Goal: Transaction & Acquisition: Book appointment/travel/reservation

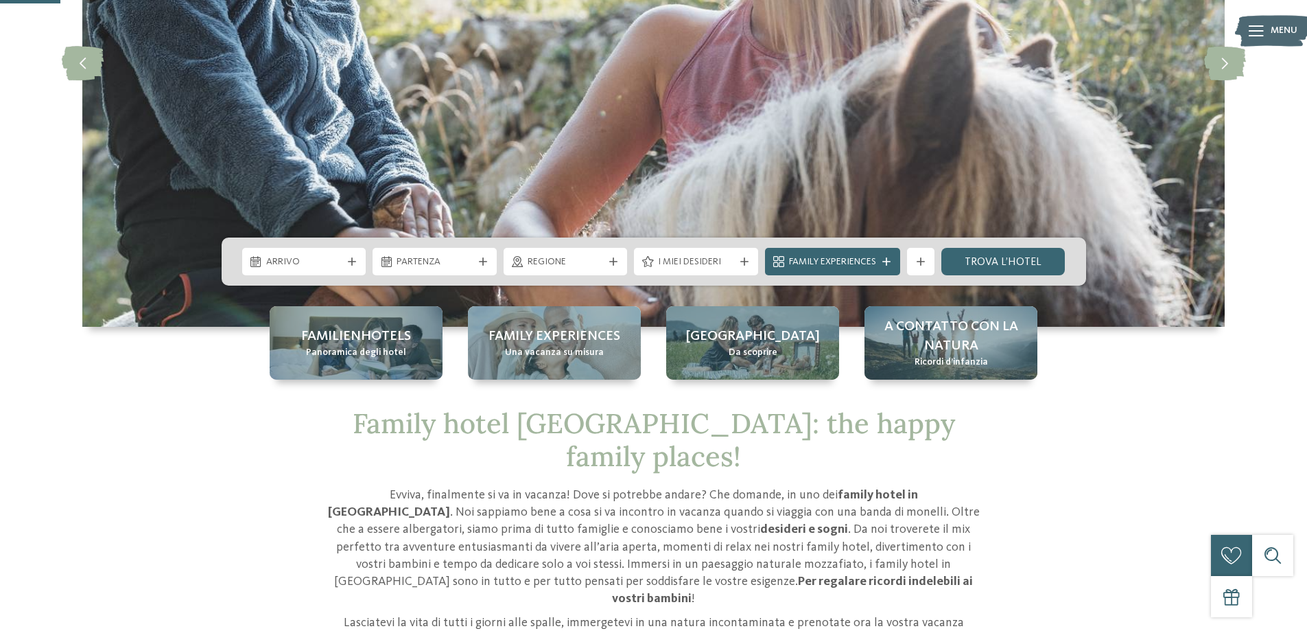
scroll to position [275, 0]
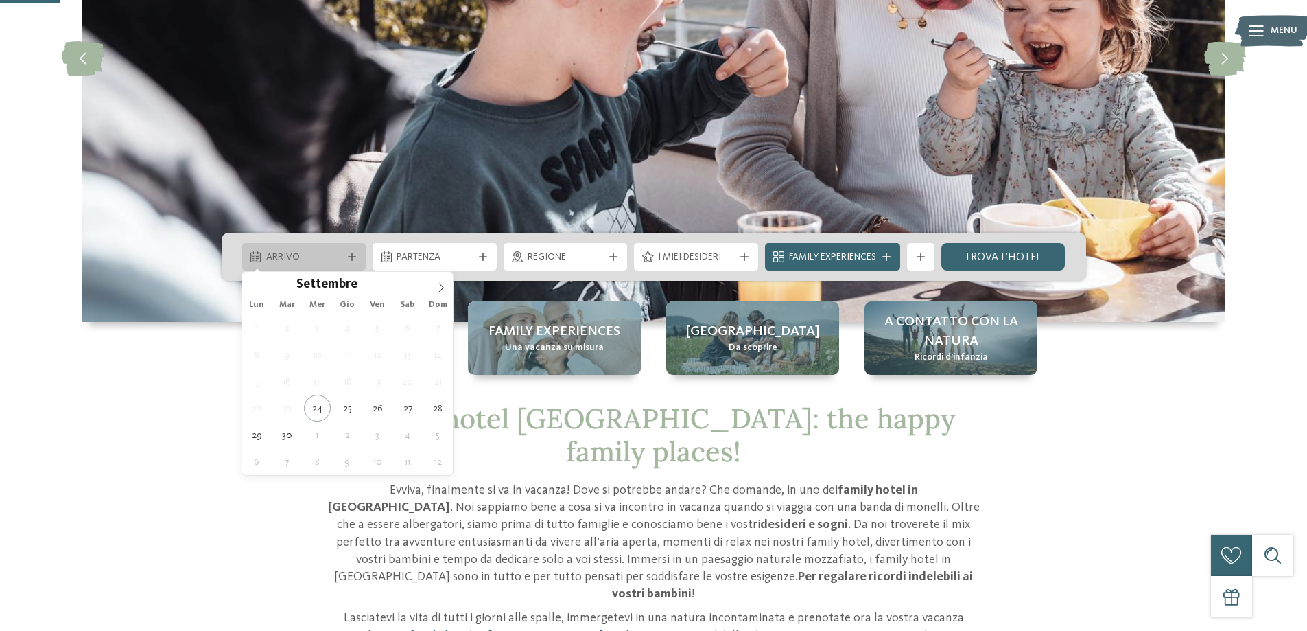
click at [261, 250] on div "Arrivo" at bounding box center [304, 256] width 124 height 27
click at [440, 288] on icon at bounding box center [441, 288] width 10 height 10
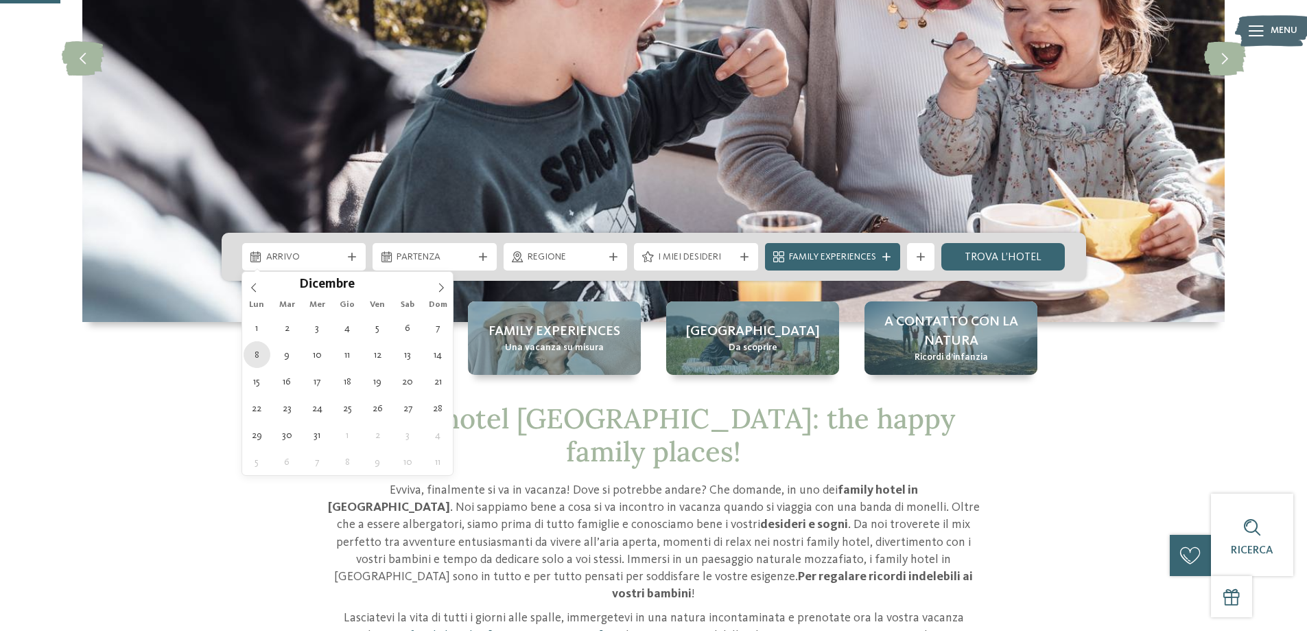
type div "[DATE]"
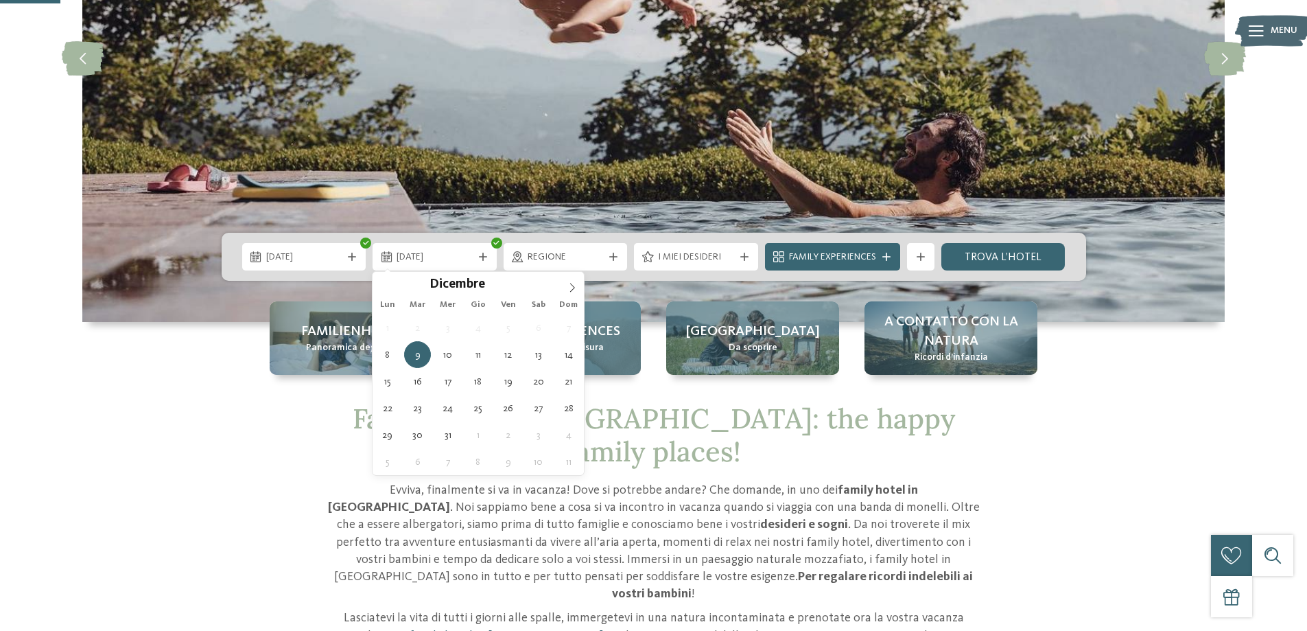
type div "[DATE]"
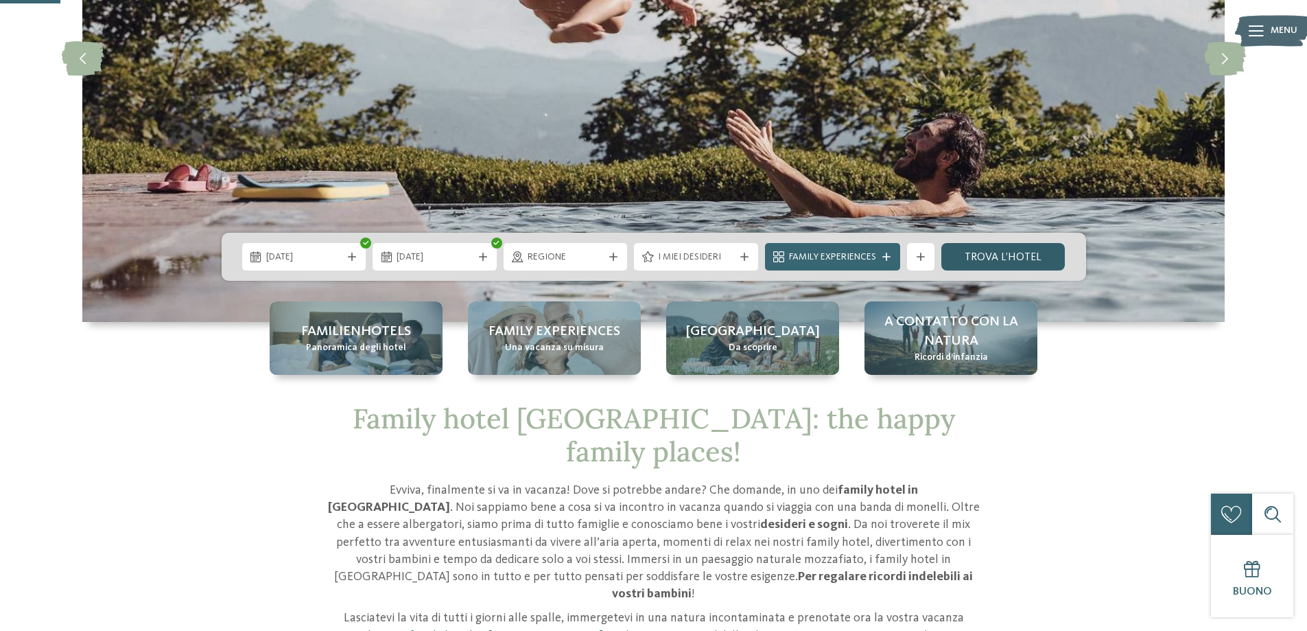
click at [999, 252] on link "trova l’hotel" at bounding box center [1004, 256] width 124 height 27
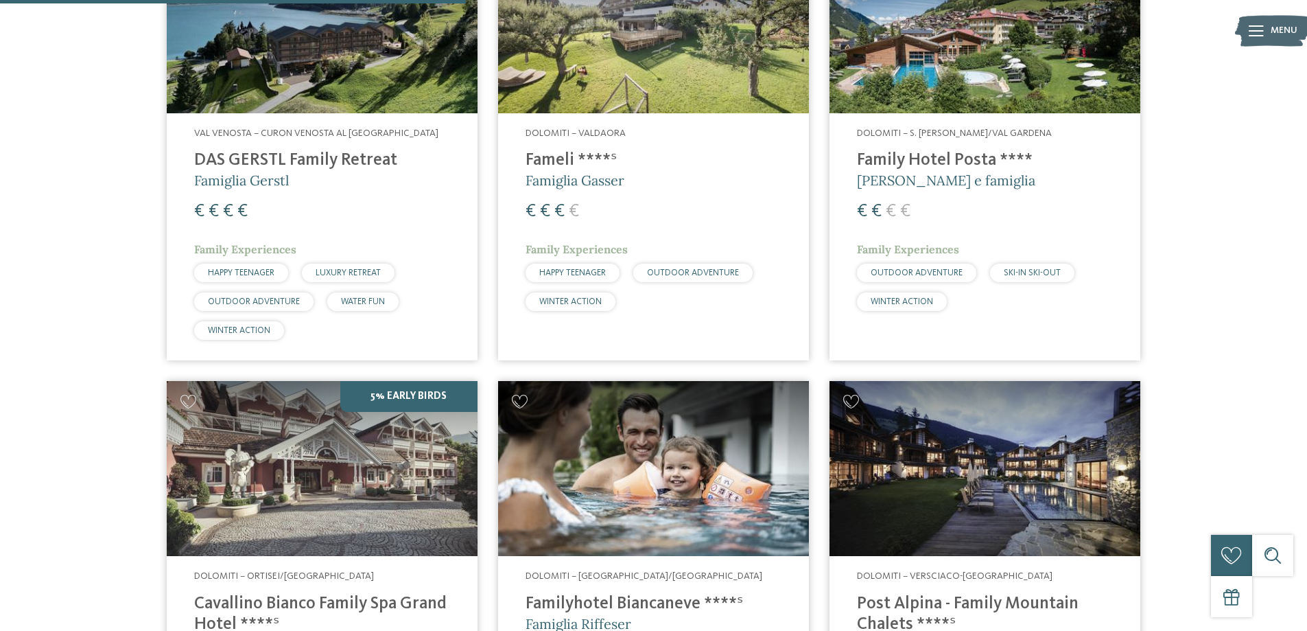
scroll to position [1098, 0]
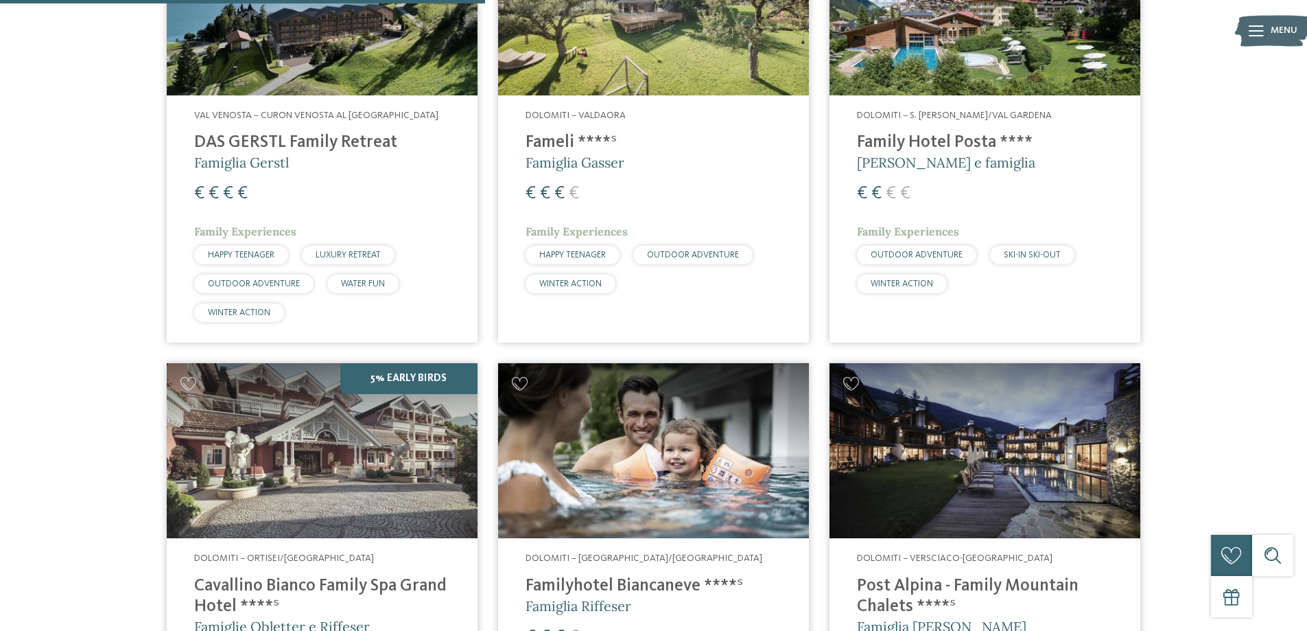
click at [309, 426] on img at bounding box center [322, 450] width 311 height 175
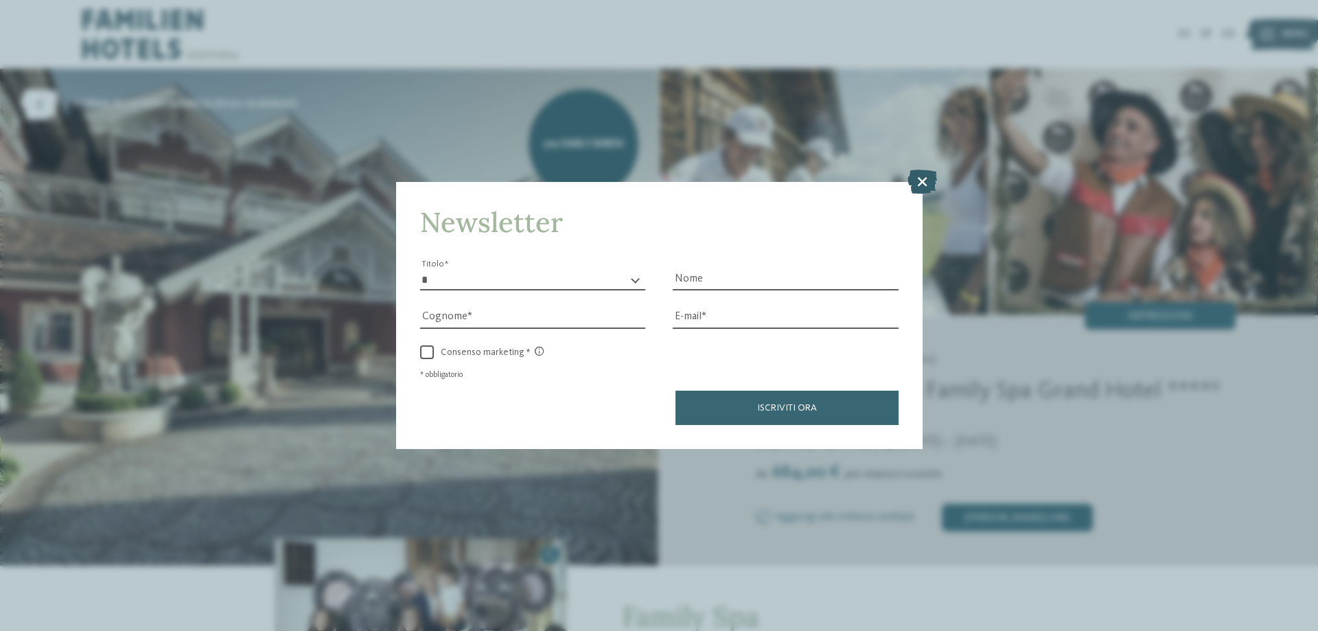
click at [923, 180] on icon at bounding box center [922, 182] width 30 height 24
